Goal: Information Seeking & Learning: Learn about a topic

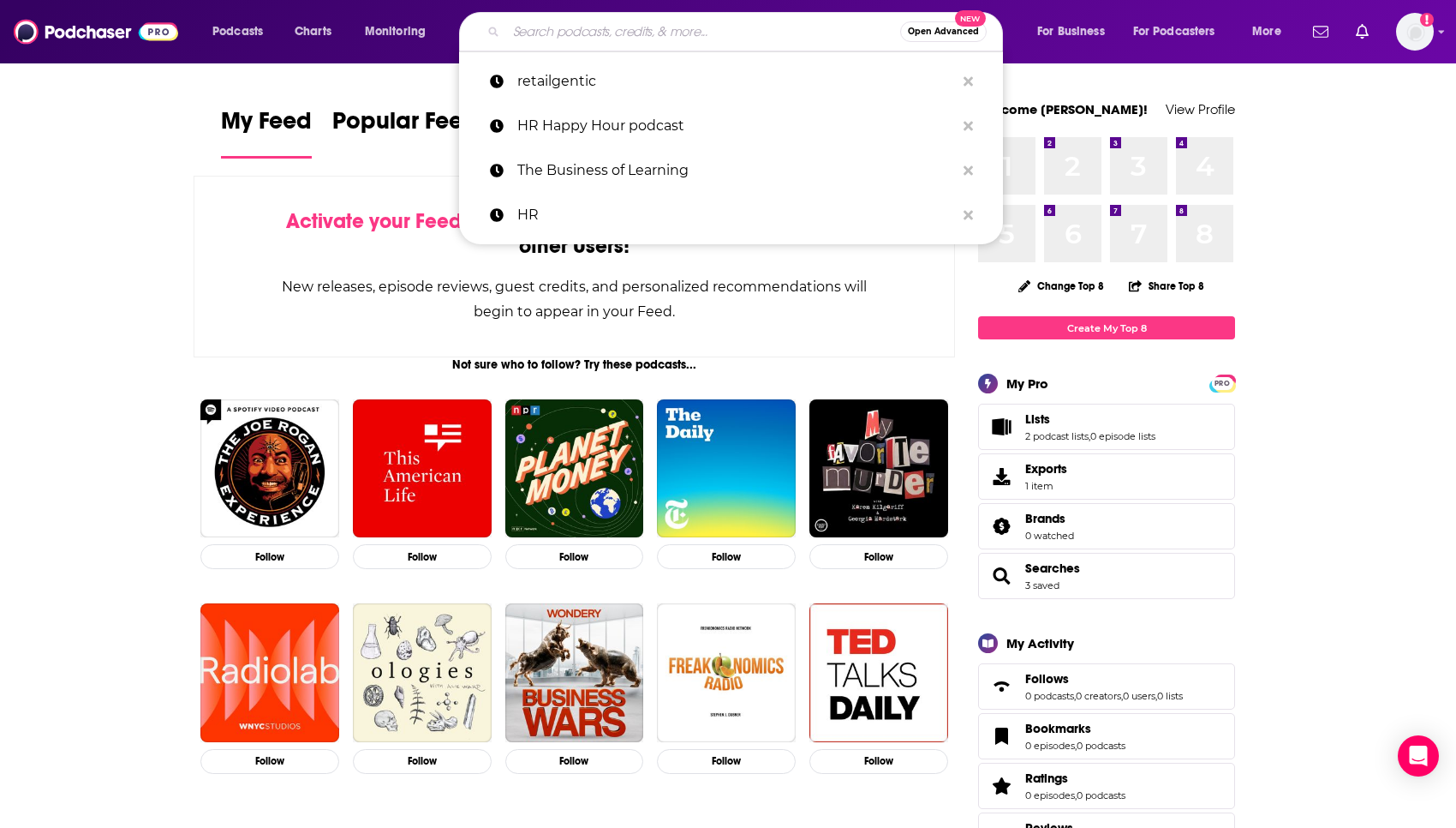
click at [596, 39] on input "Search podcasts, credits, & more..." at bounding box center [703, 32] width 394 height 27
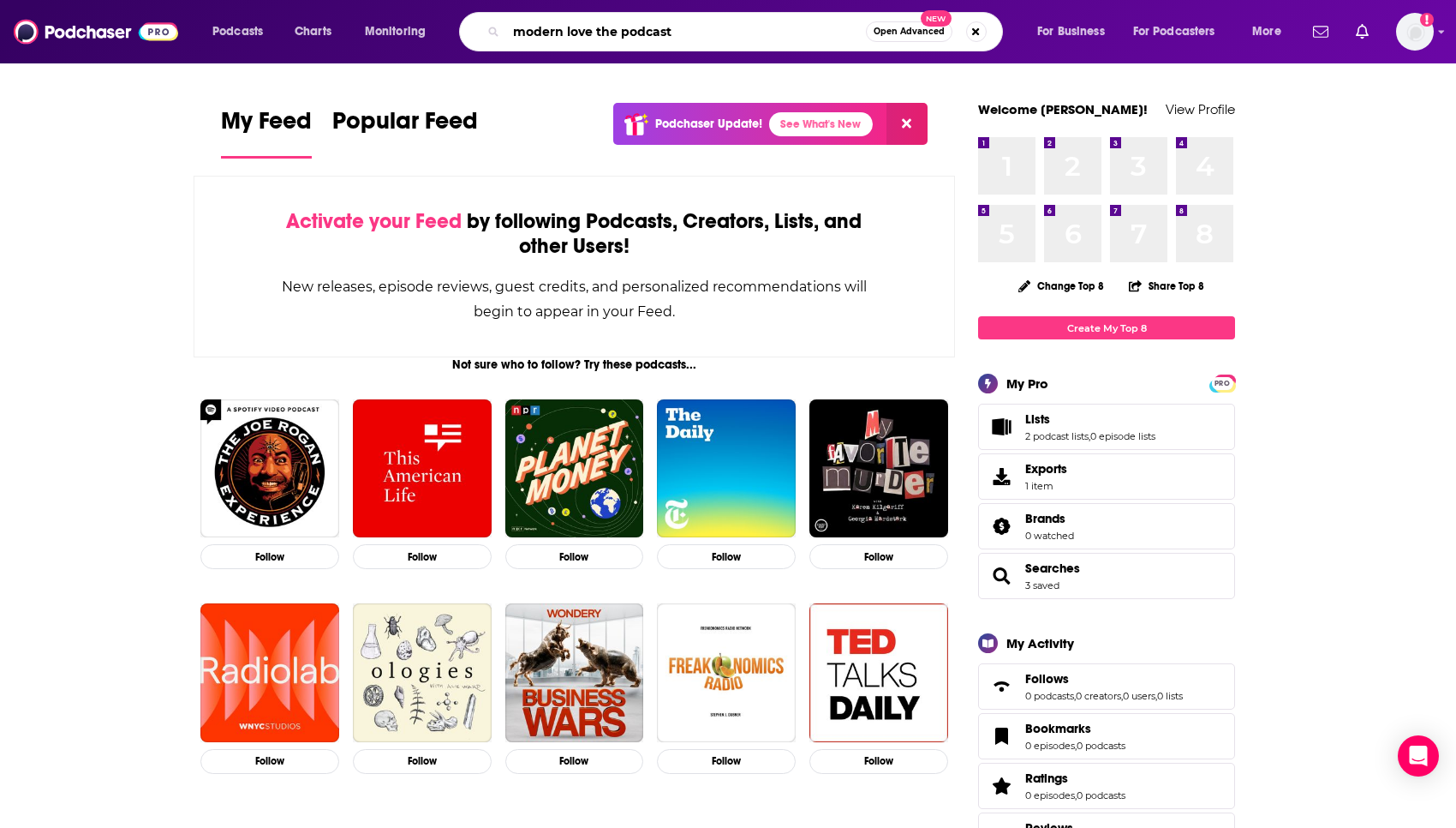
type input "modern love the podcast"
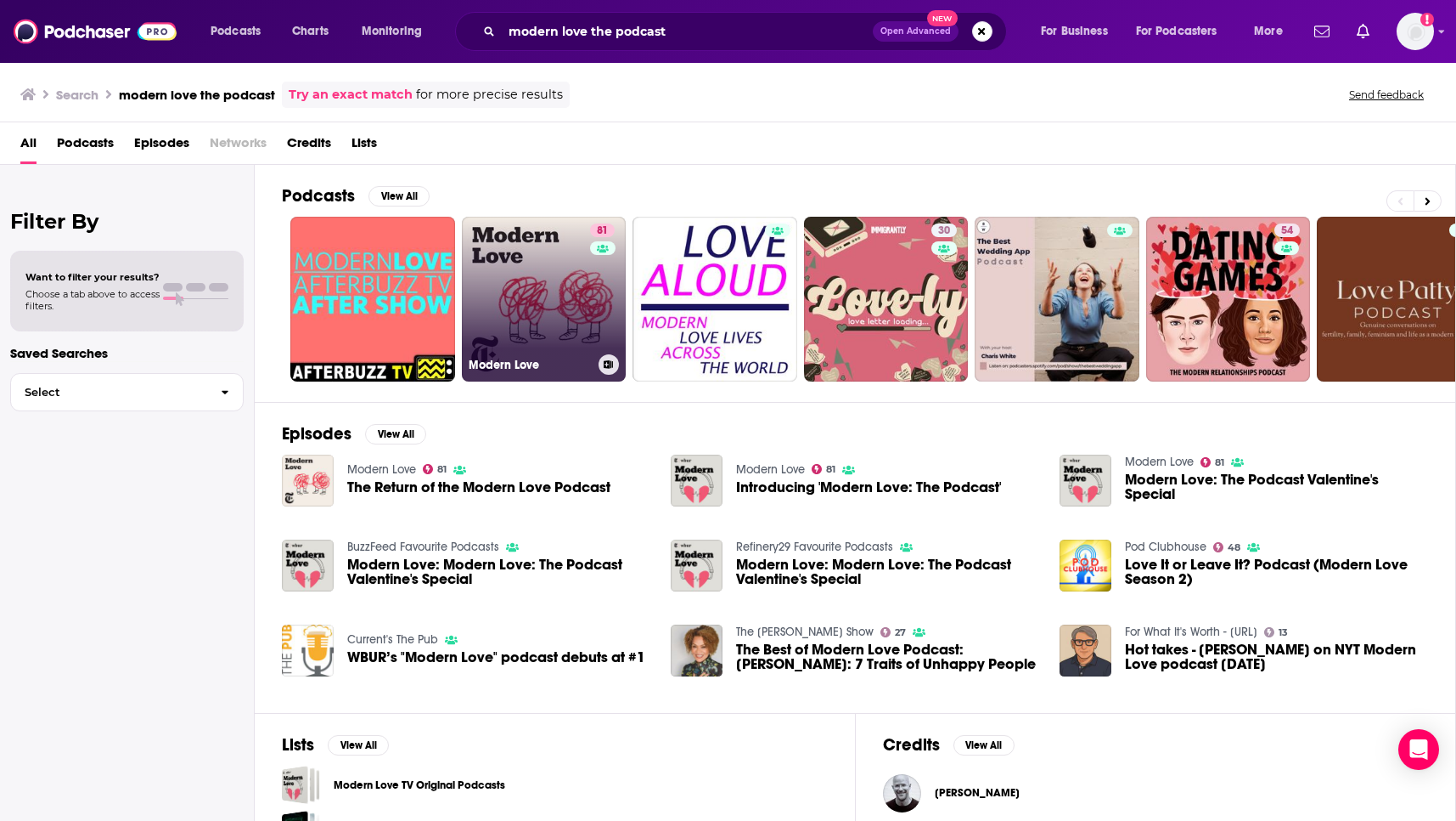
click at [559, 321] on link "81 Modern Love" at bounding box center [544, 299] width 164 height 164
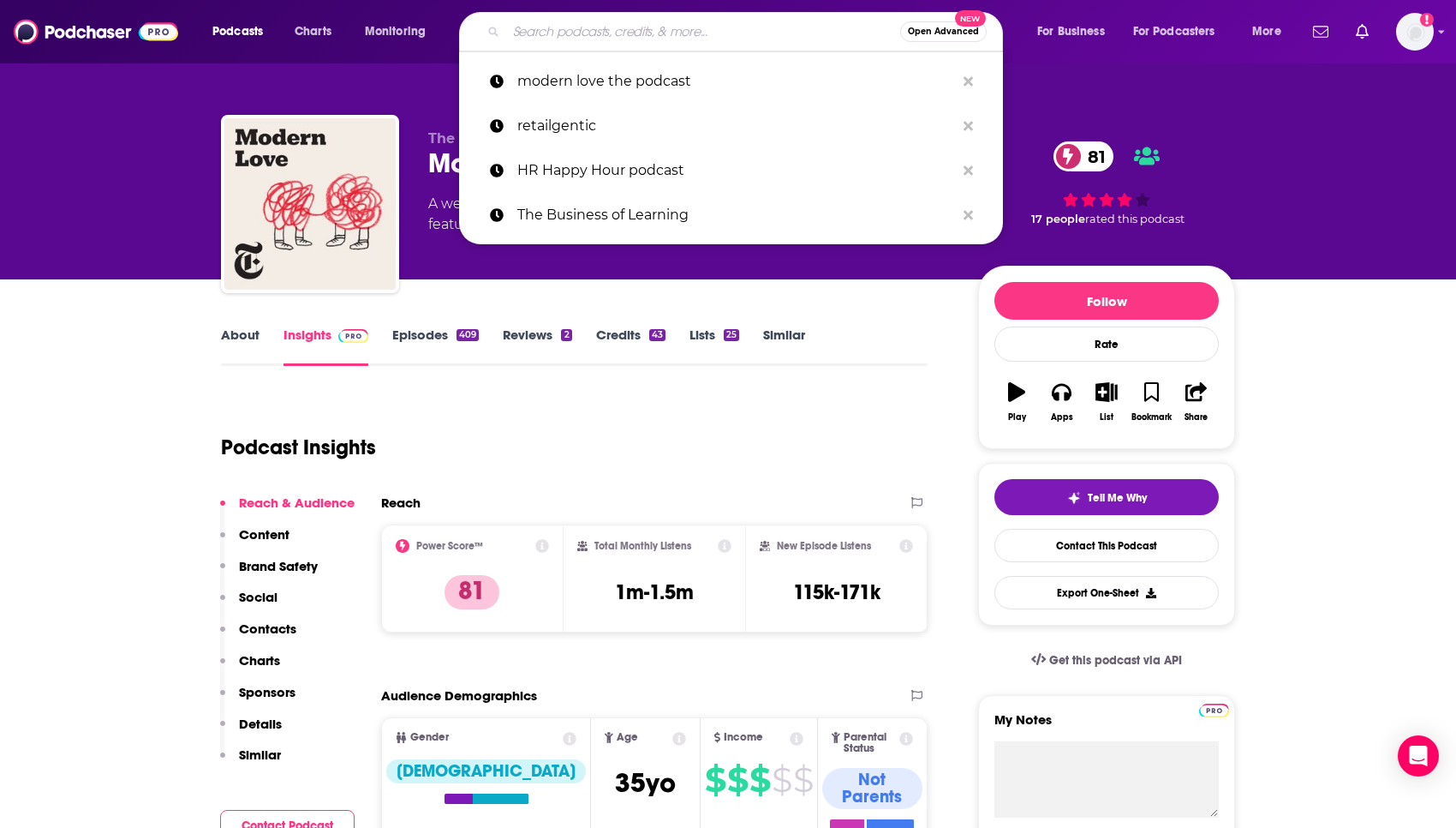
click at [603, 37] on input "Search podcasts, credits, & more..." at bounding box center [703, 32] width 394 height 27
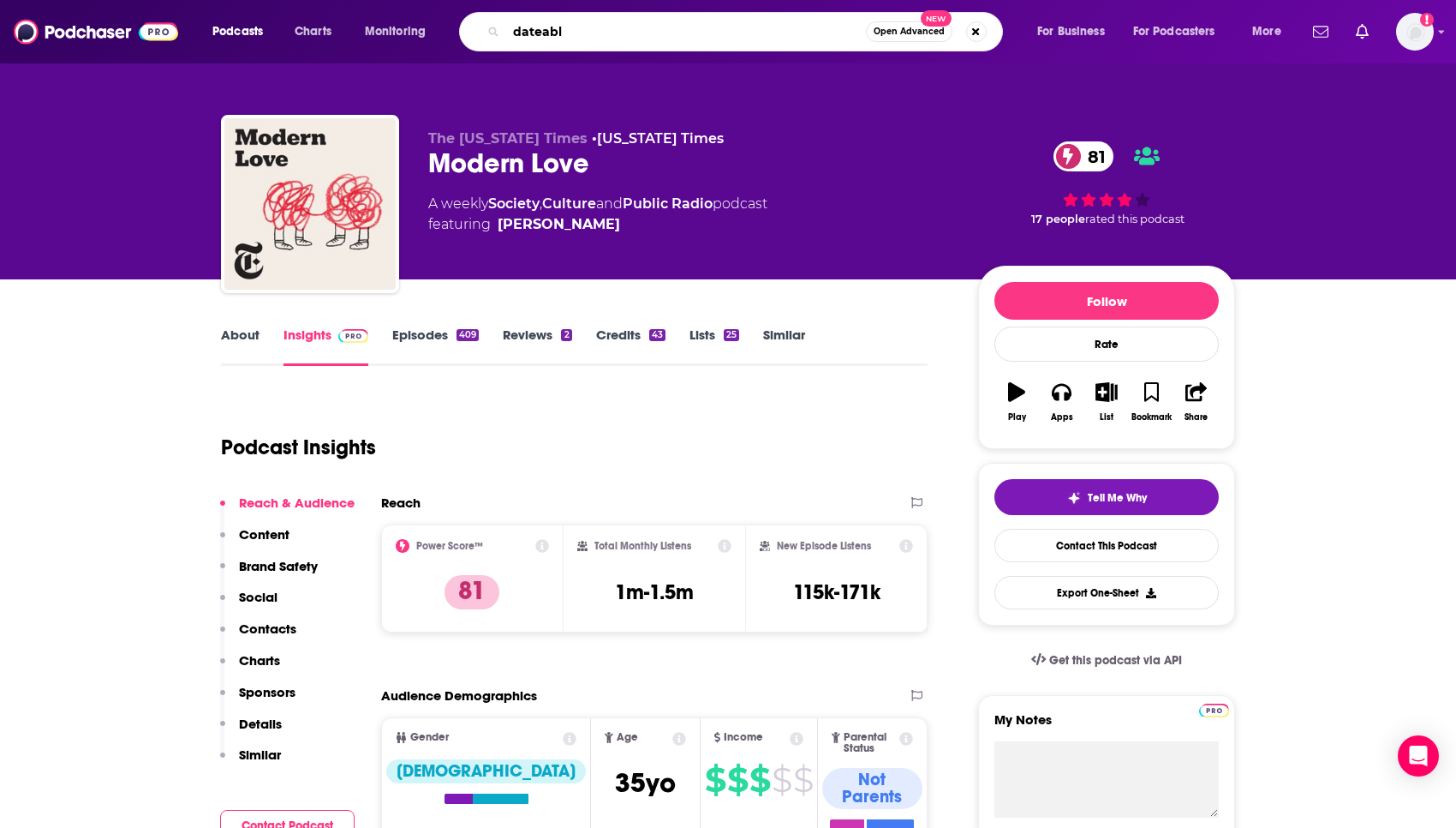
type input "dateable"
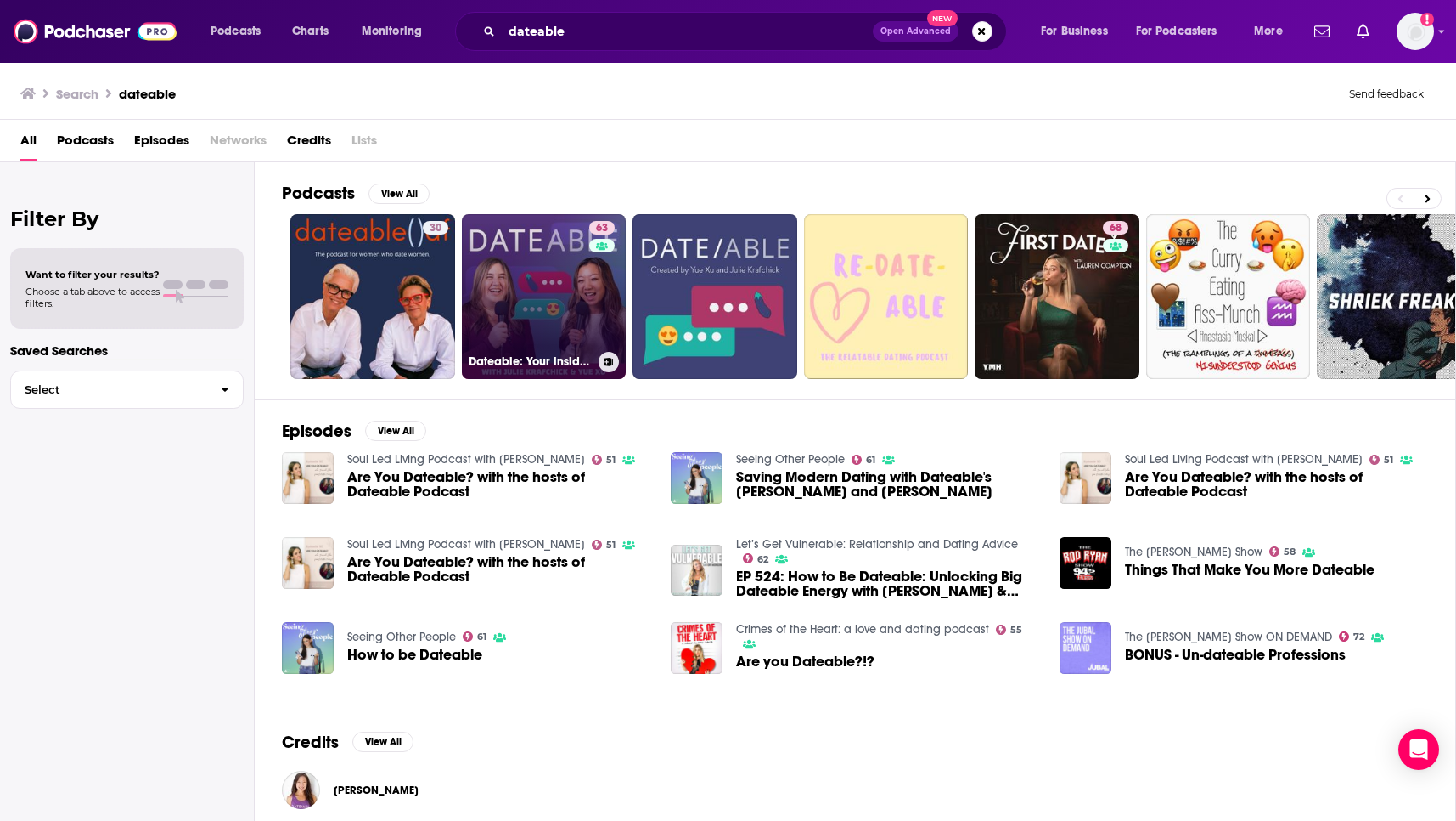
click at [537, 305] on link "63 Dateable: Your insider's look into modern dating and relationships" at bounding box center [544, 296] width 164 height 164
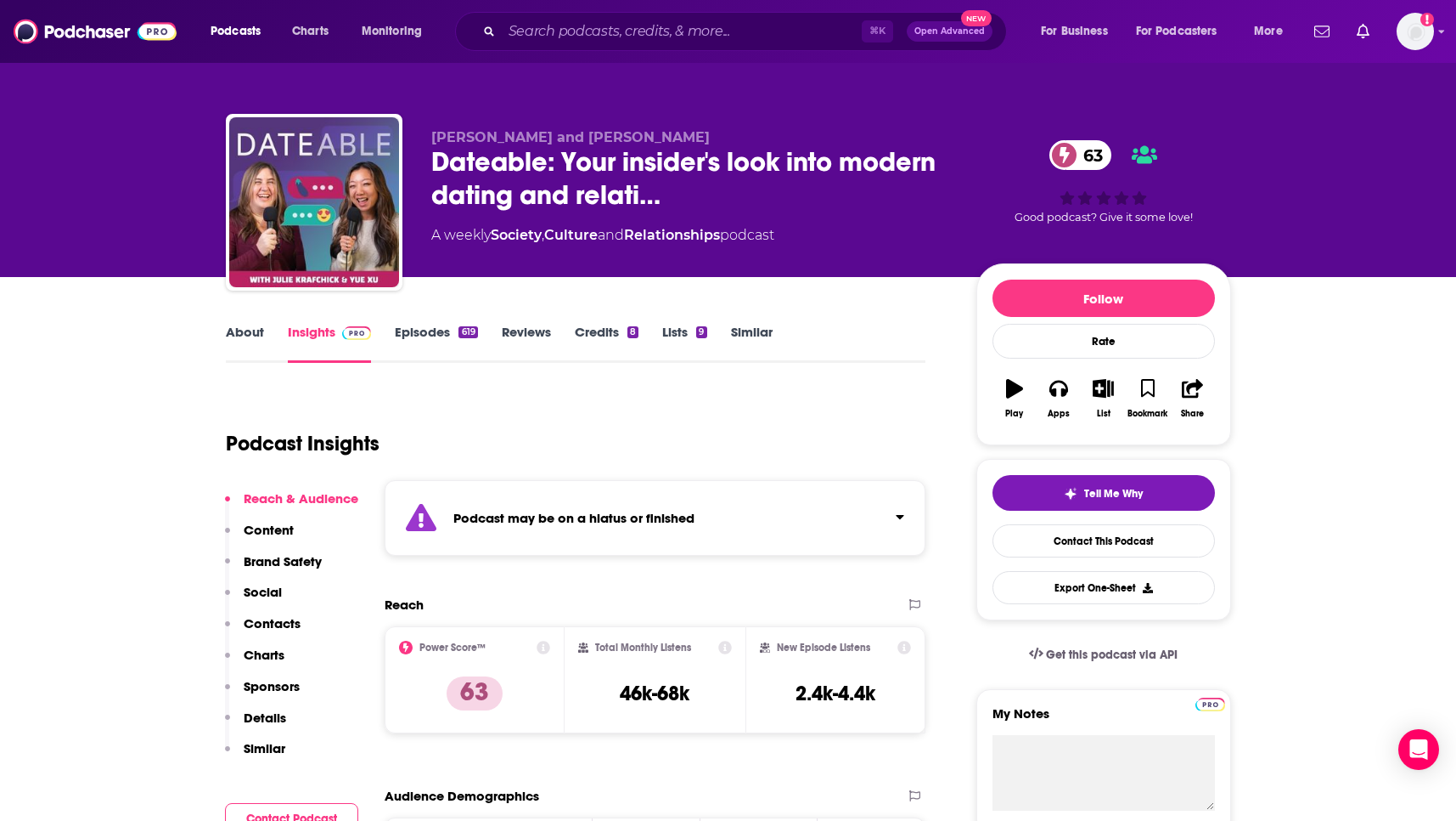
click at [563, 46] on div "⌘ K Open Advanced New" at bounding box center [731, 31] width 552 height 39
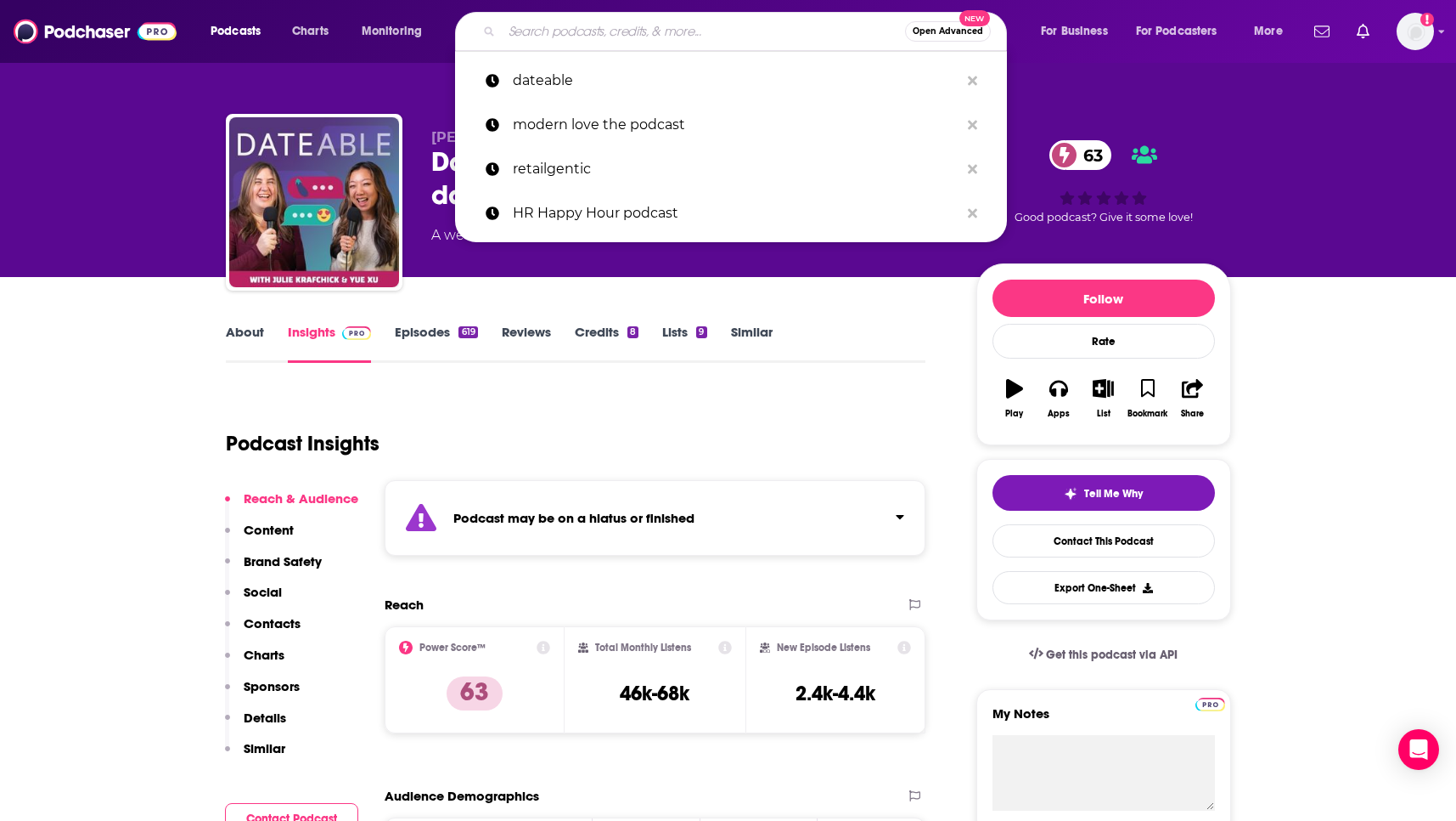
click at [575, 41] on input "Search podcasts, credits, & more..." at bounding box center [703, 32] width 403 height 27
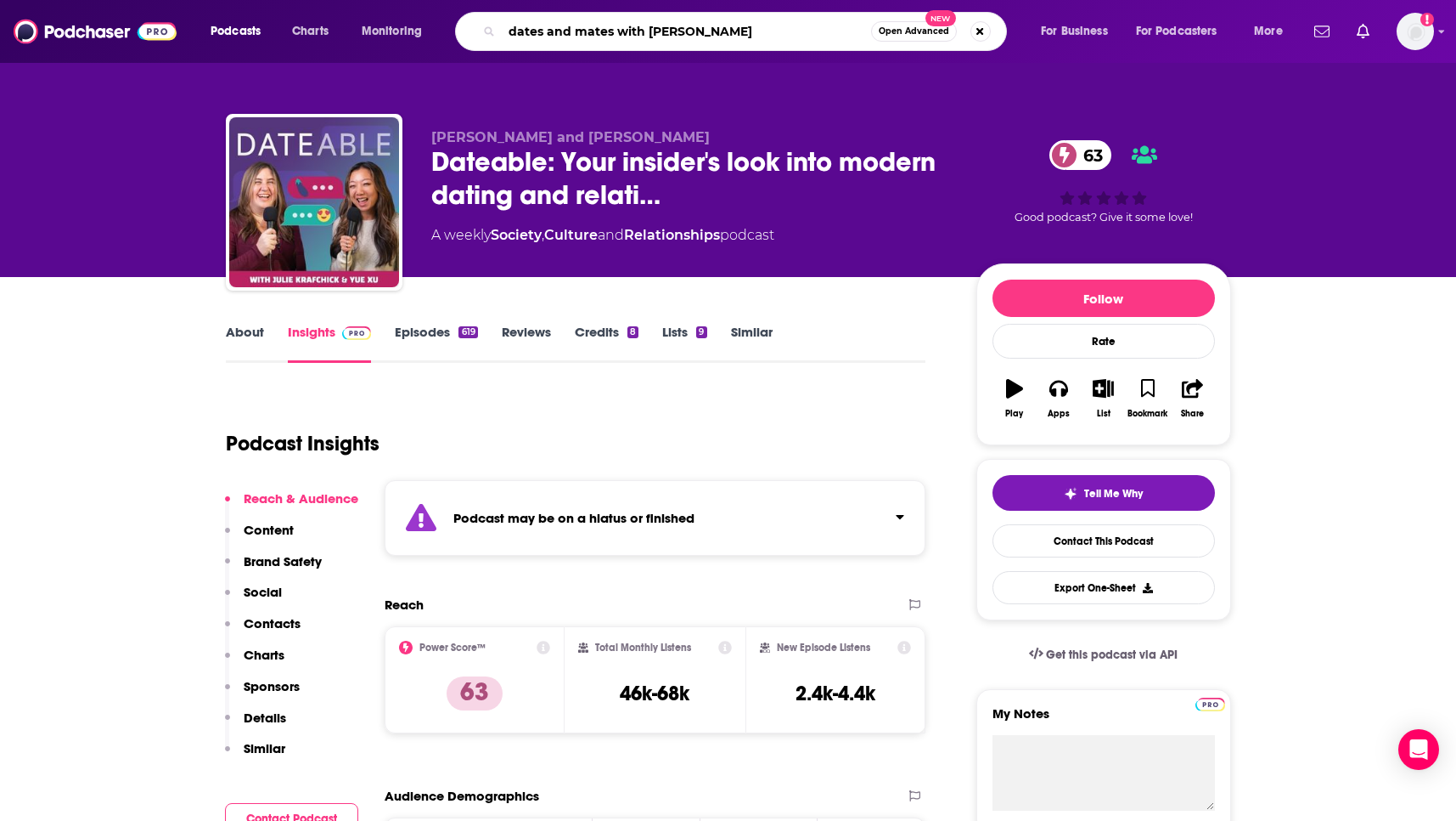
type input "dates and mates with [PERSON_NAME]"
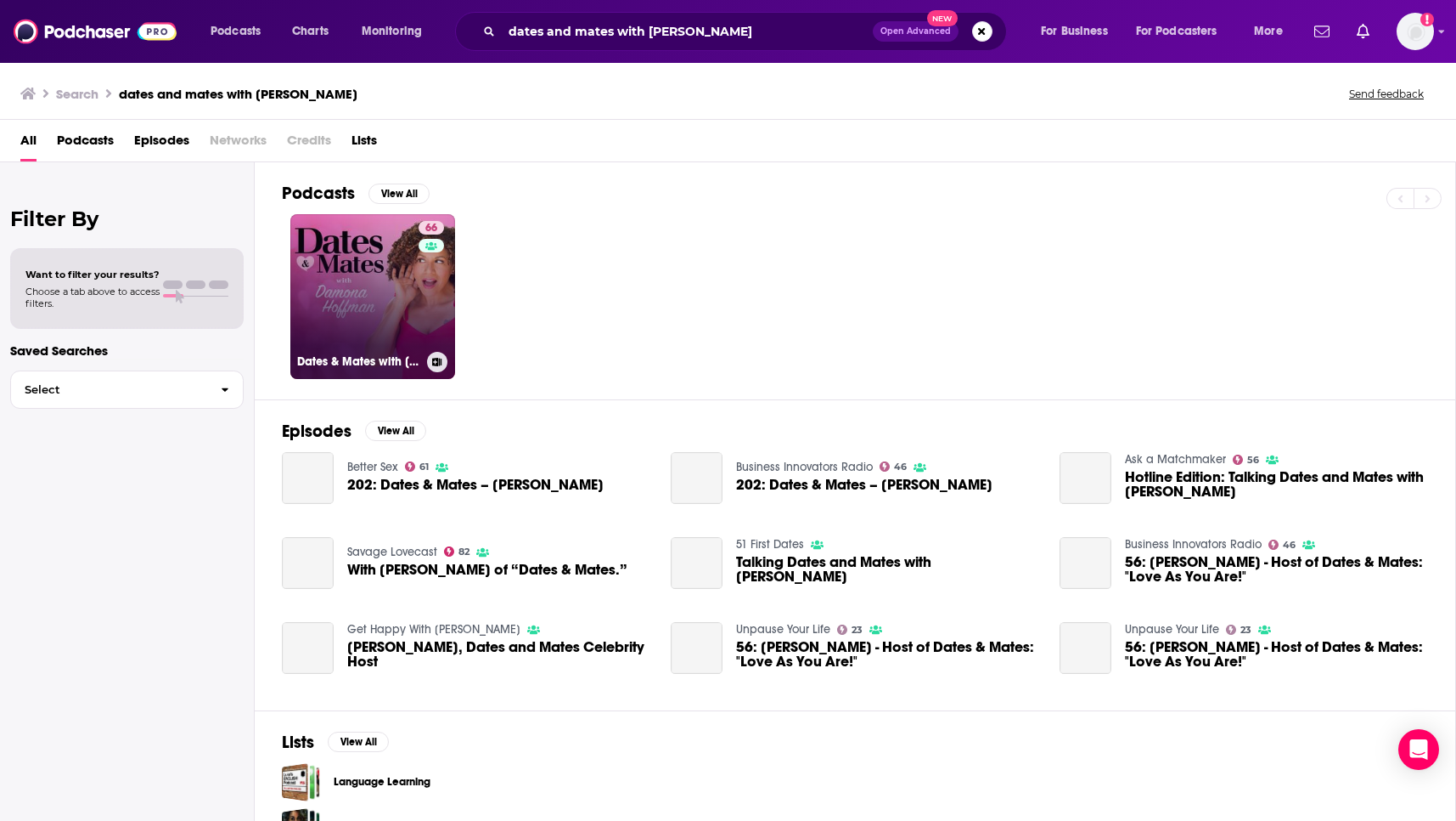
click at [379, 292] on link "66 Dates & Mates with [PERSON_NAME]" at bounding box center [372, 296] width 164 height 164
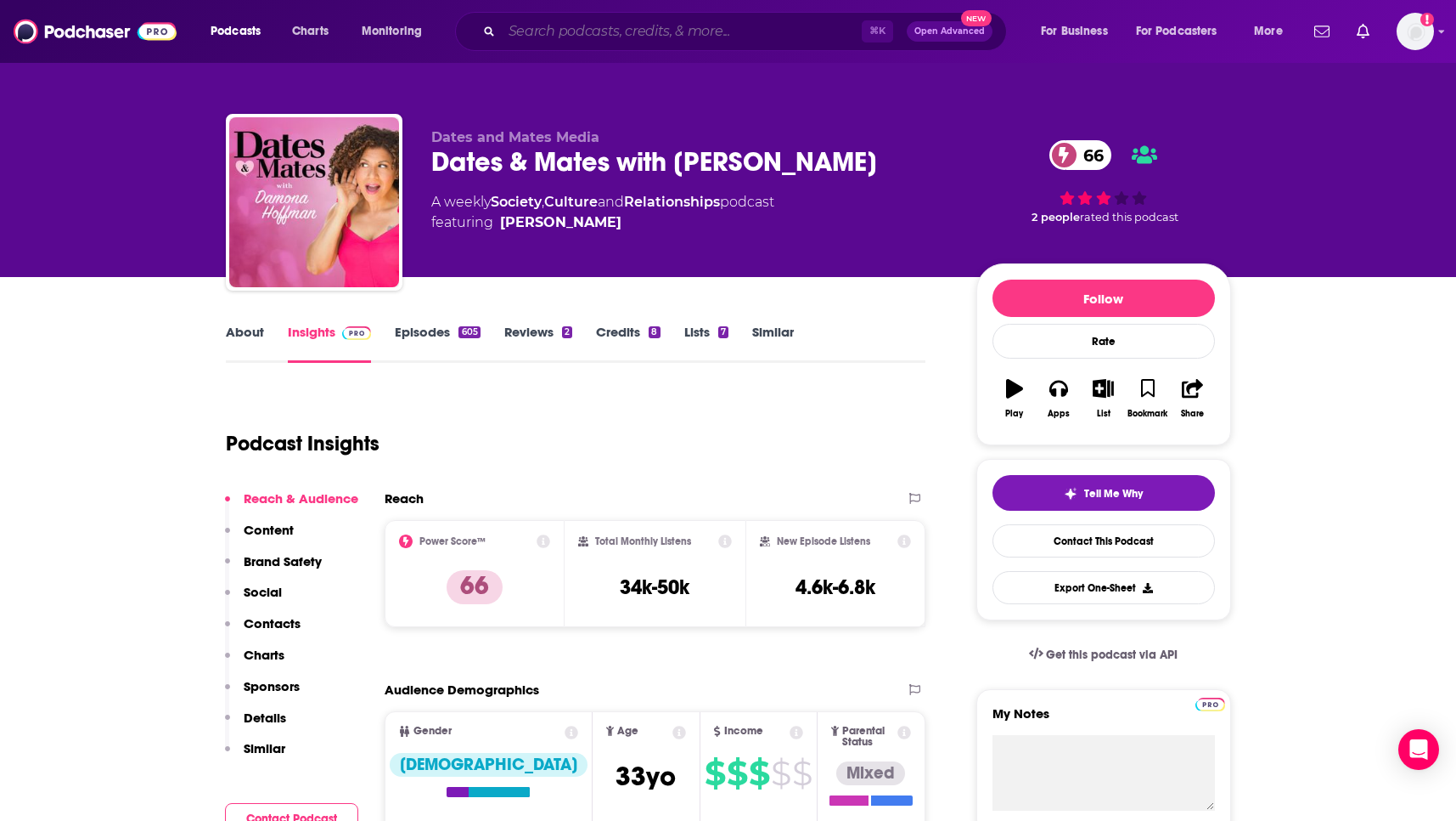
click at [589, 30] on input "Search podcasts, credits, & more..." at bounding box center [682, 32] width 360 height 27
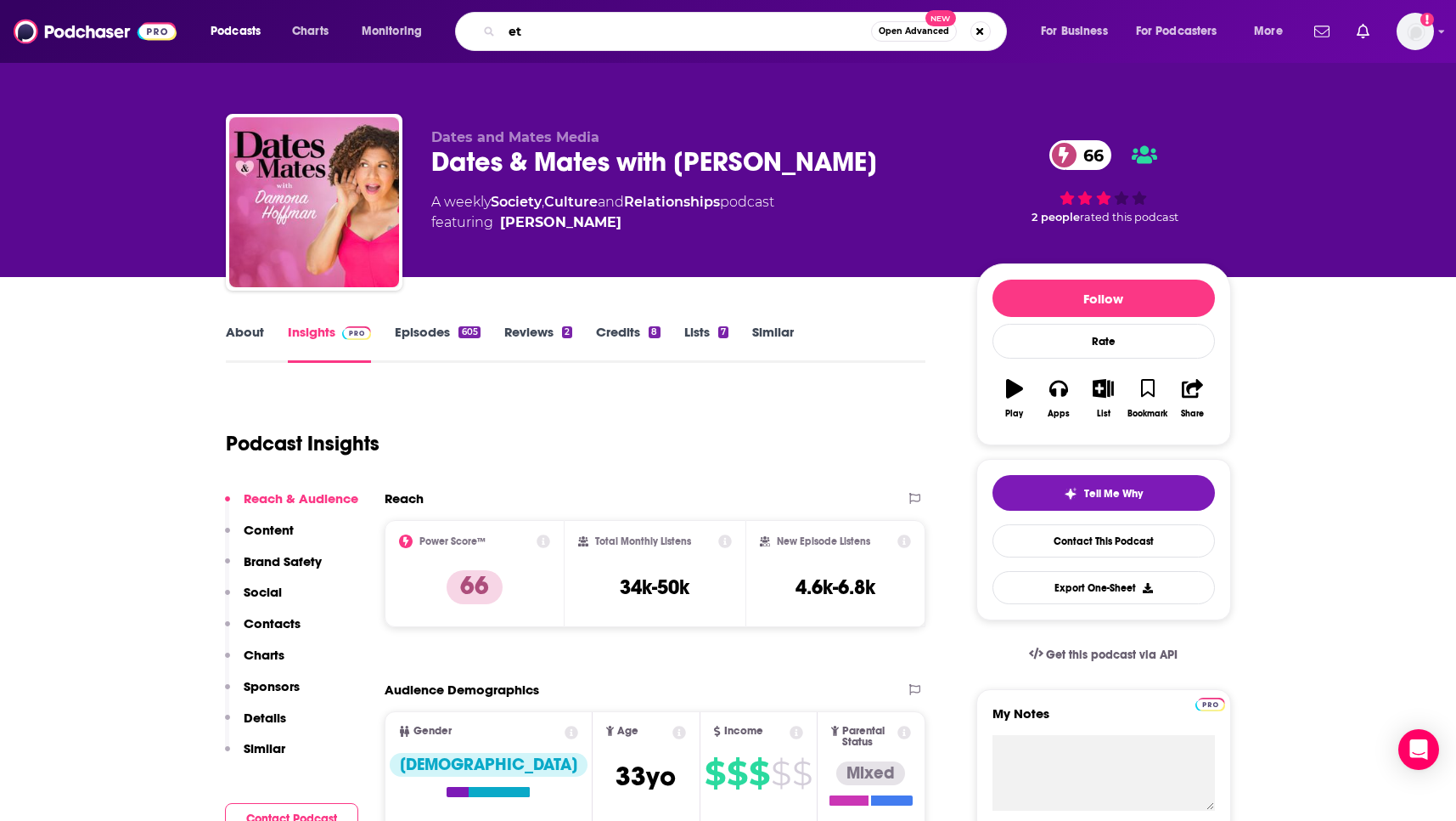
type input "e"
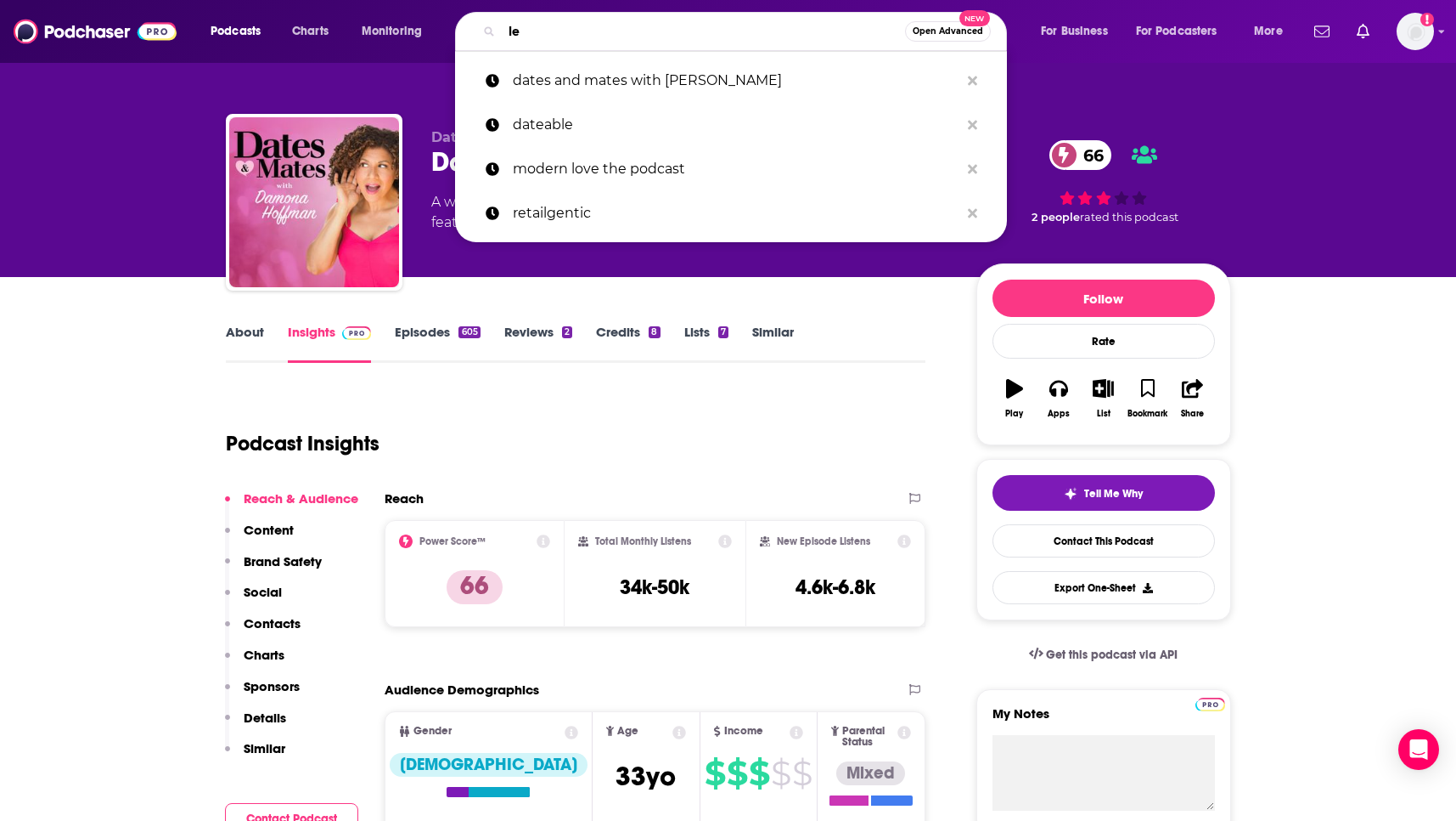
type input "let"
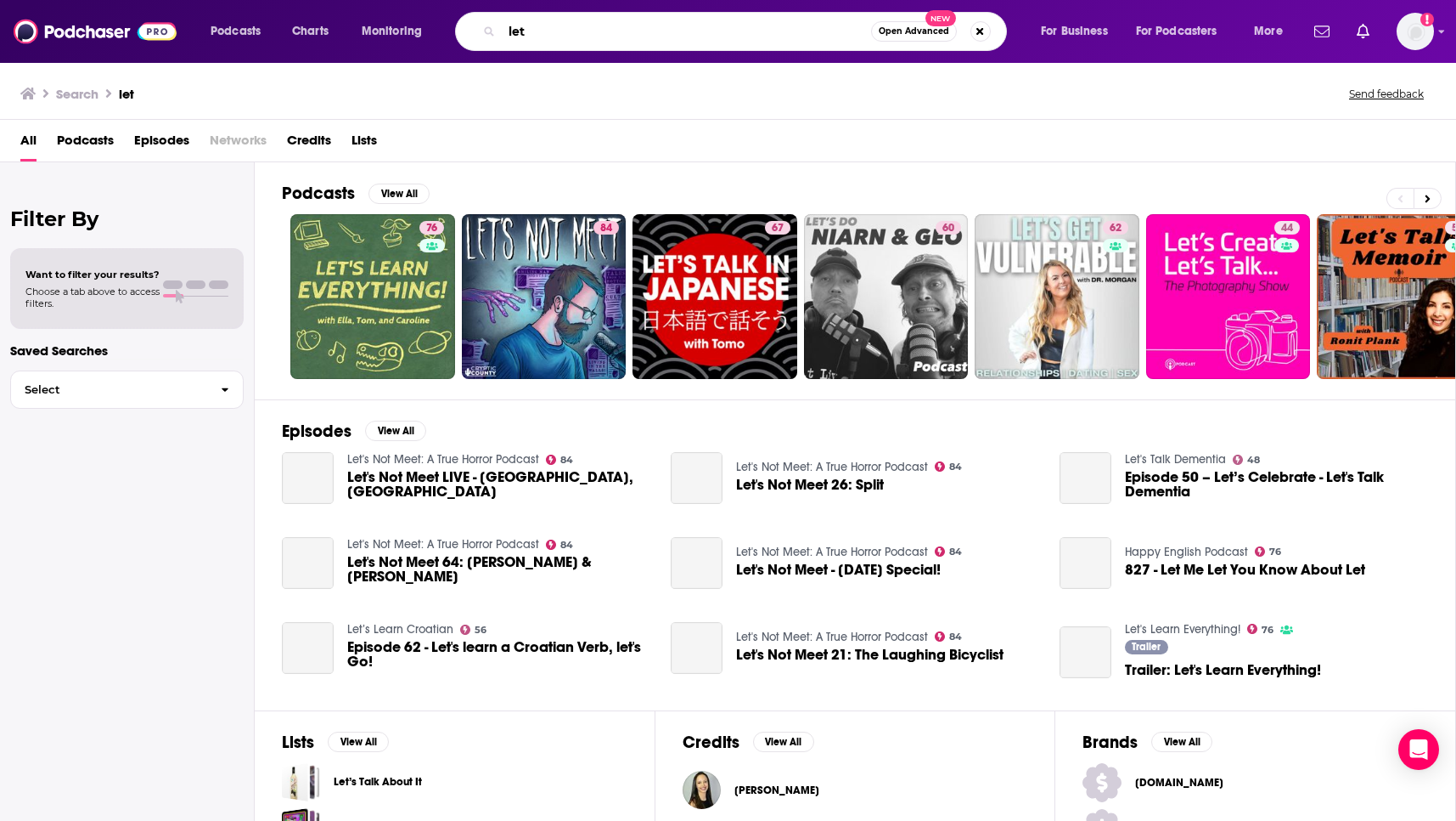
click at [615, 44] on input "let" at bounding box center [686, 32] width 369 height 27
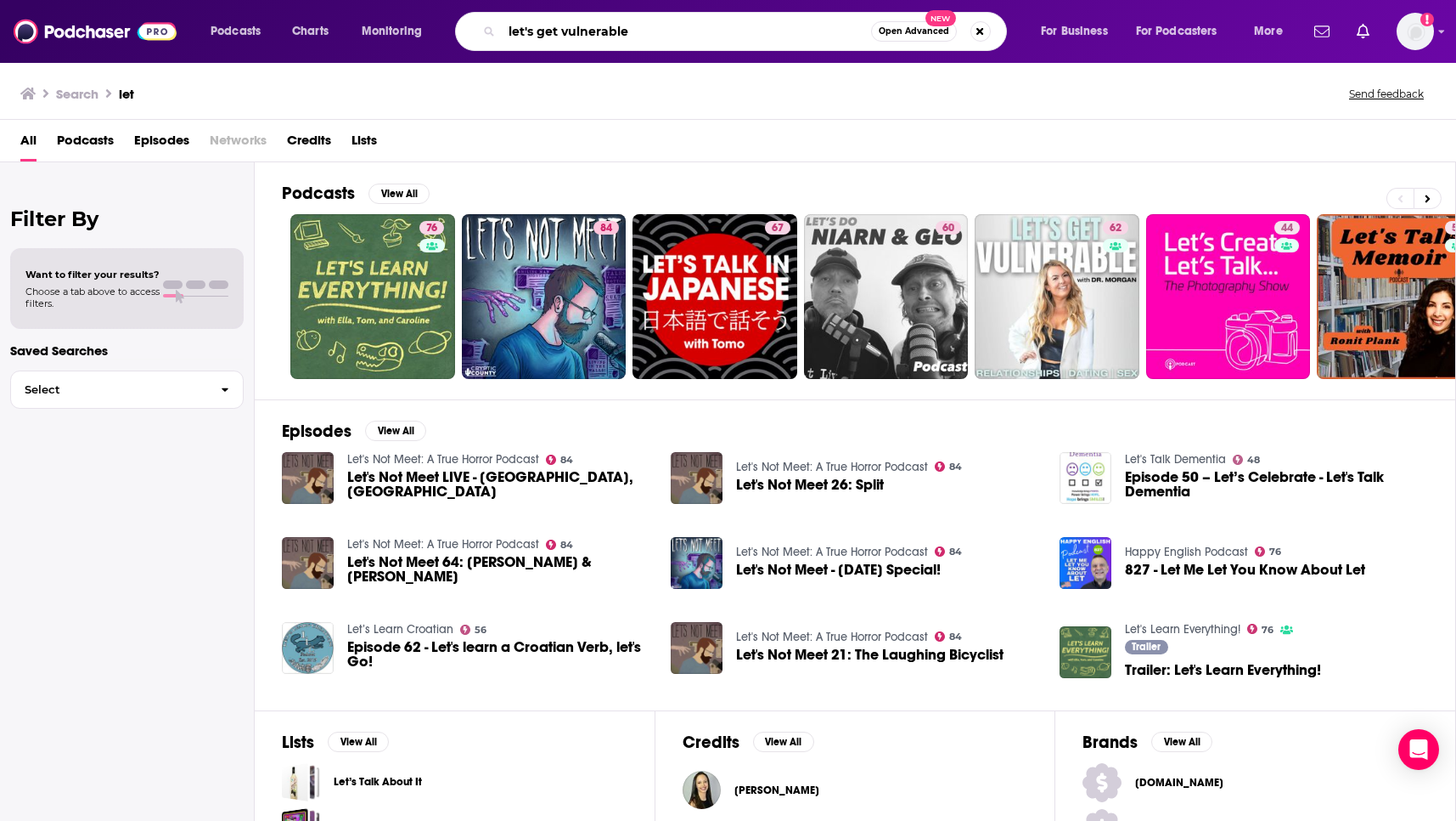
type input "let's get vulnerable"
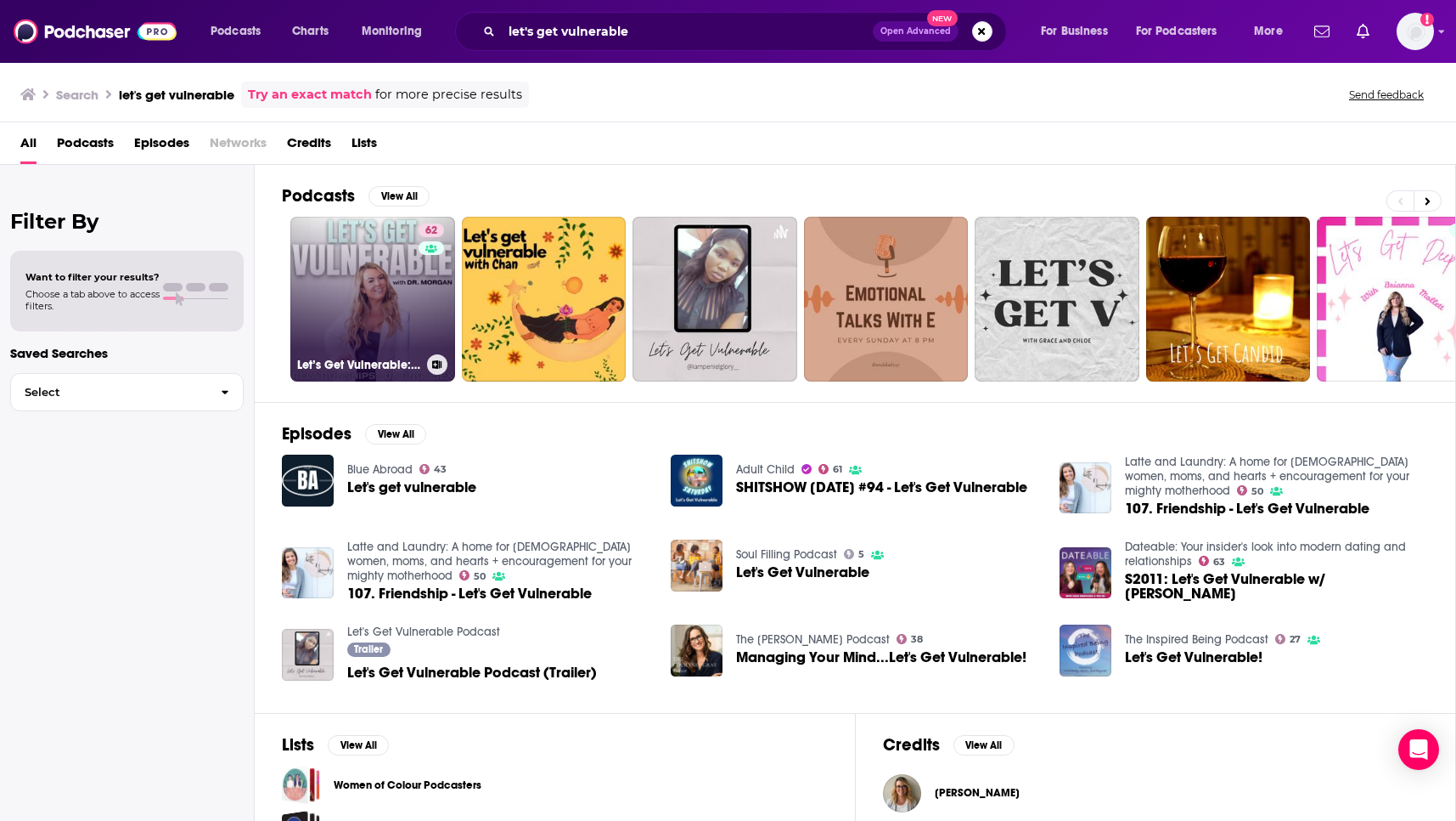
click at [388, 292] on link "62 Let’s Get Vulnerable: Relationship and Dating Advice" at bounding box center [372, 299] width 164 height 164
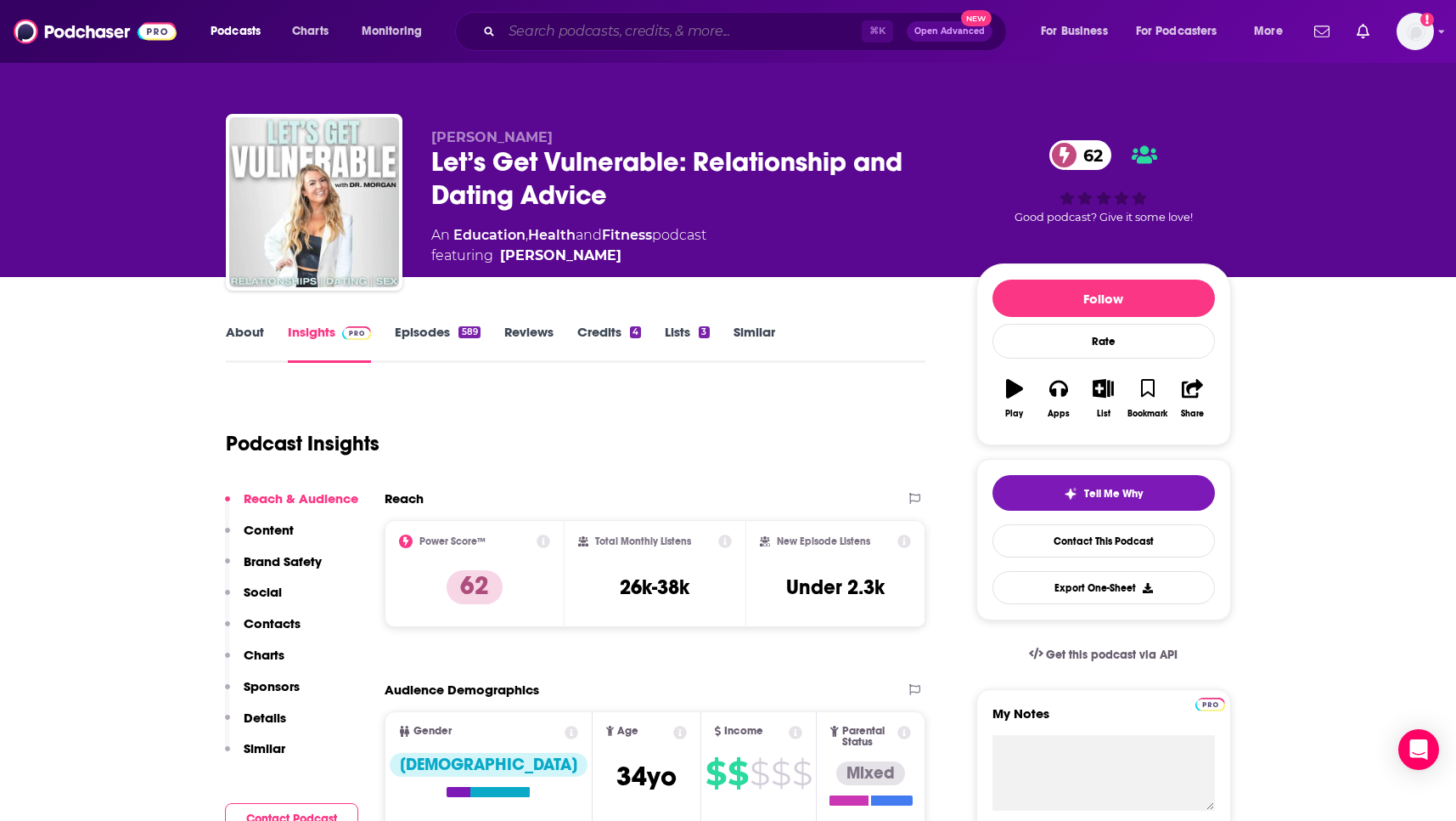
click at [609, 34] on input "Search podcasts, credits, & more..." at bounding box center [682, 32] width 360 height 27
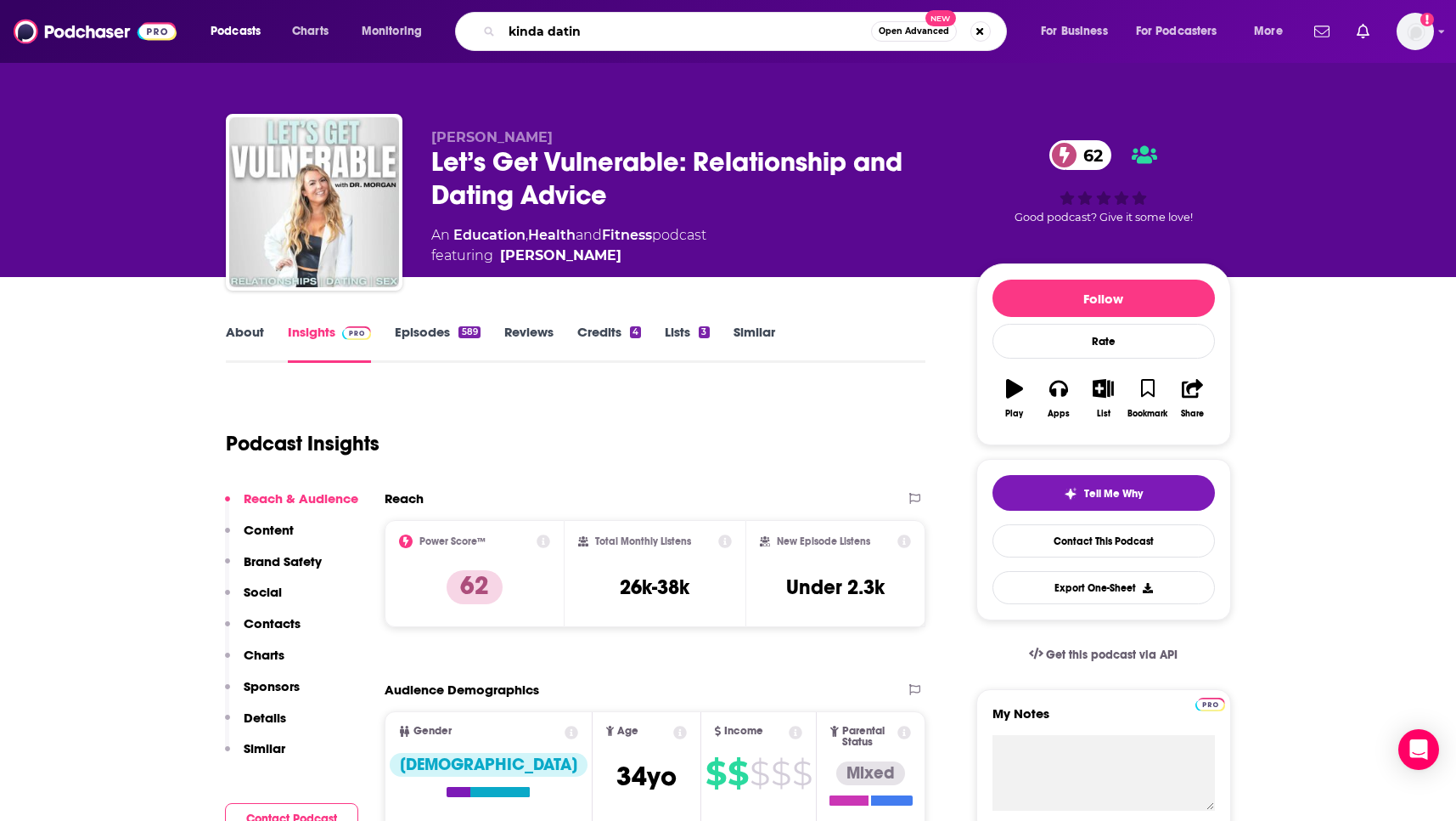
type input "kinda dating"
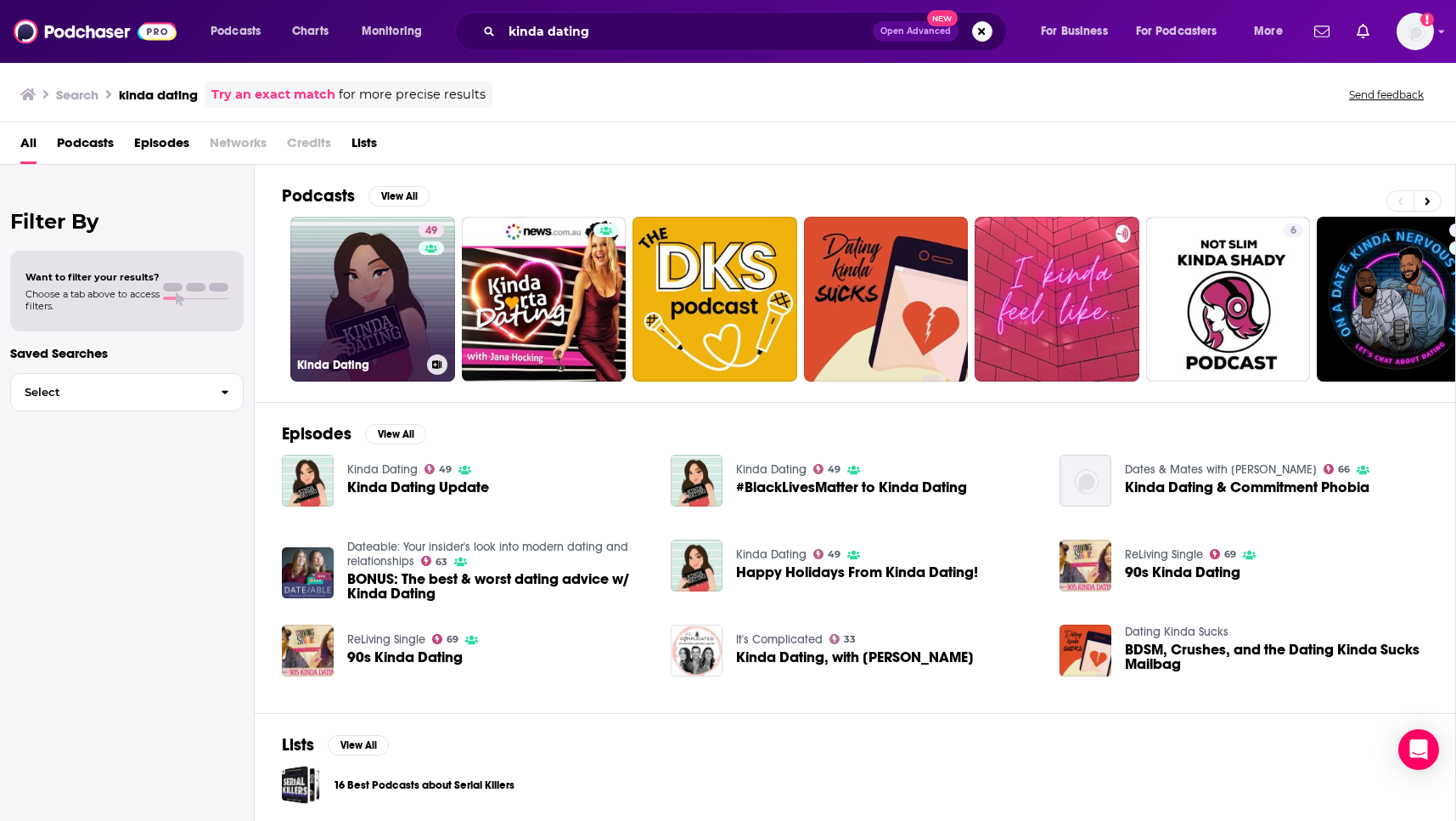
click at [391, 304] on link "49 Kinda Dating" at bounding box center [372, 299] width 164 height 164
